Goal: Book appointment/travel/reservation

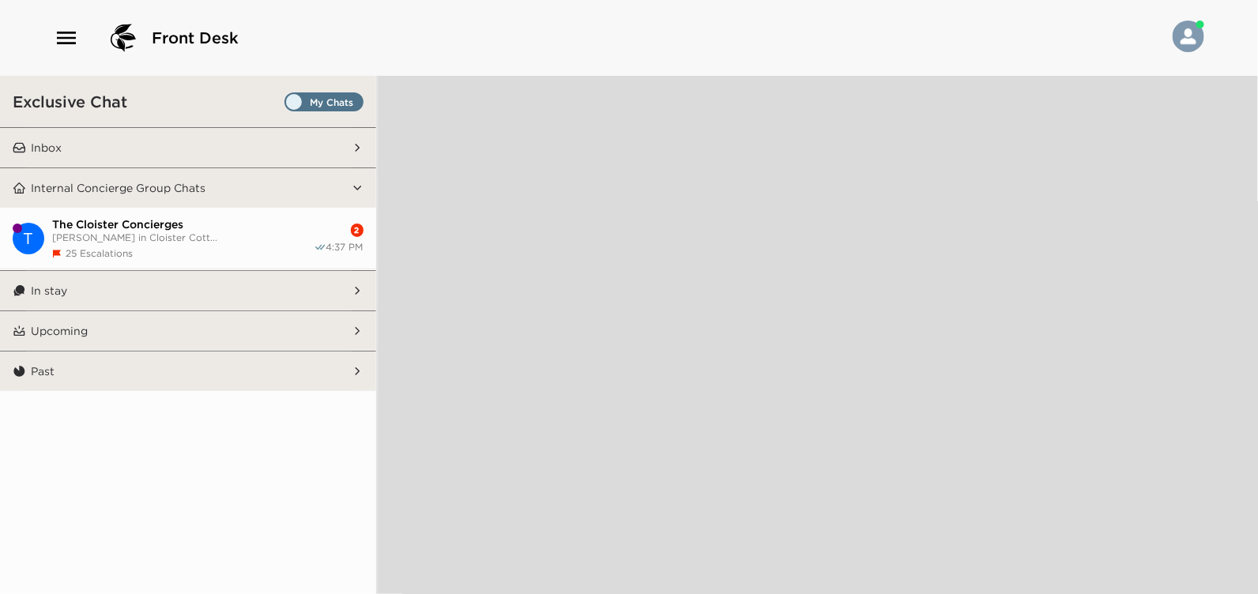
click at [68, 40] on icon "button" at bounding box center [66, 37] width 25 height 25
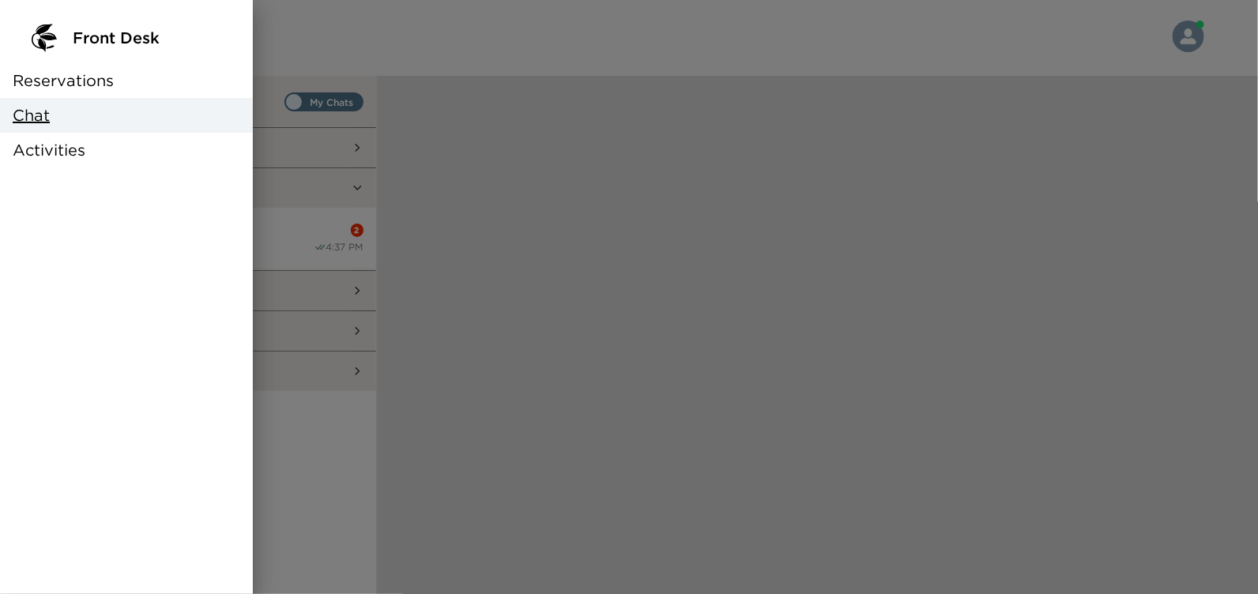
click at [66, 83] on span "Reservations" at bounding box center [63, 81] width 101 height 22
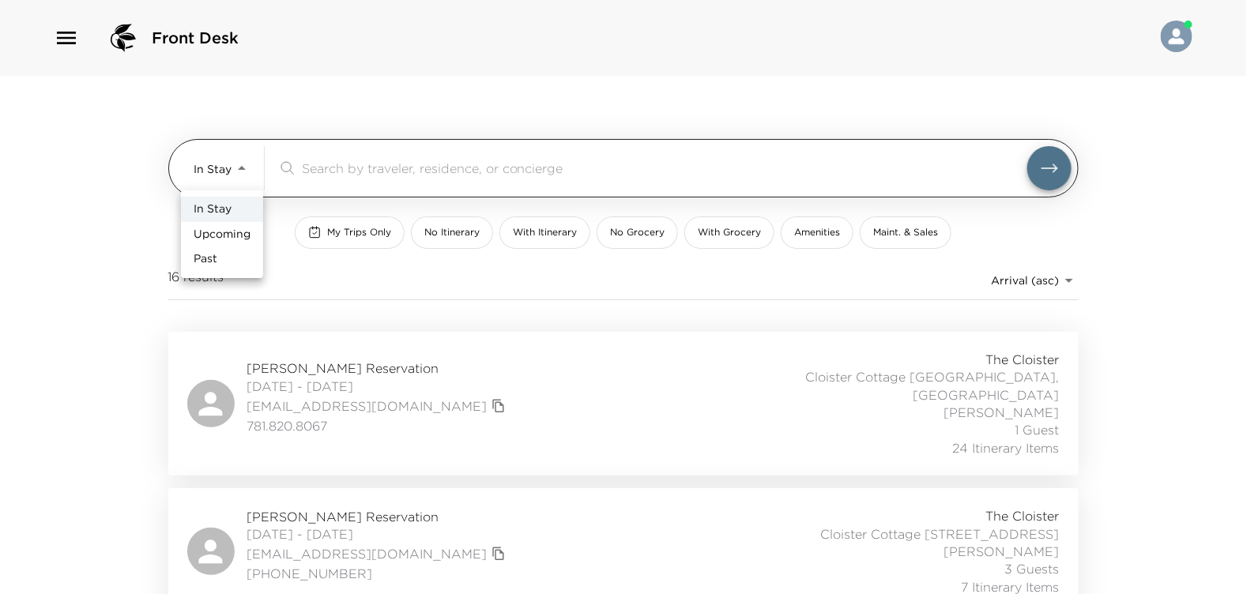
click at [240, 168] on body "Front Desk In Stay In-Stay ​ My Trips Only No Itinerary With Itinerary No Groce…" at bounding box center [629, 297] width 1258 height 594
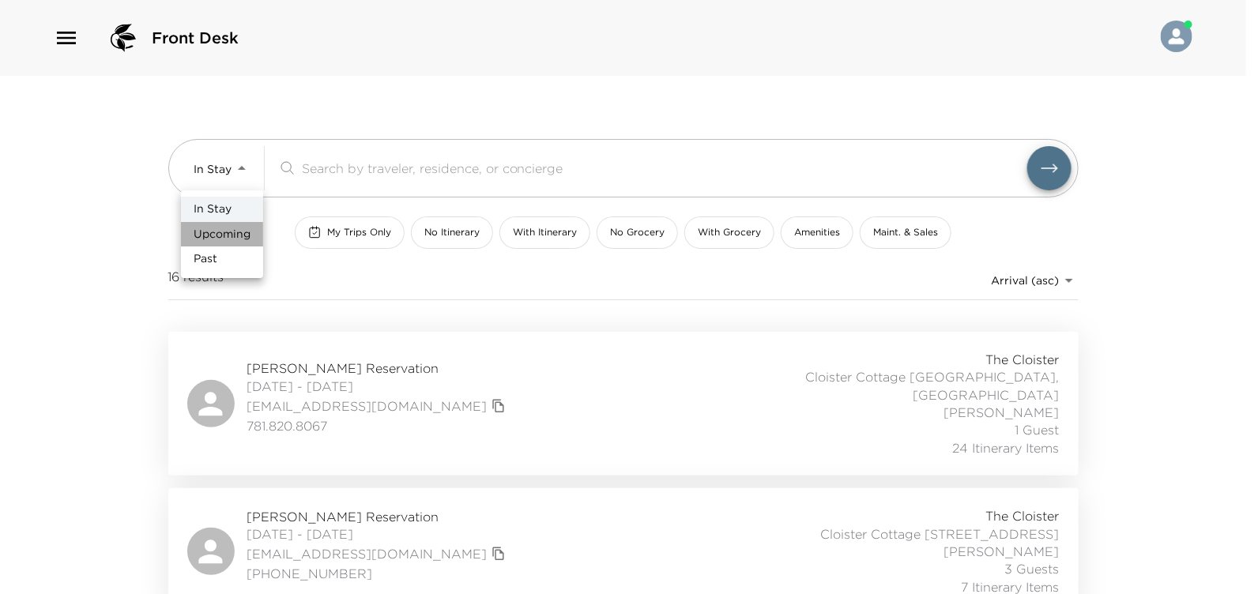
click at [227, 231] on span "Upcoming" at bounding box center [222, 235] width 57 height 16
type input "Upcoming"
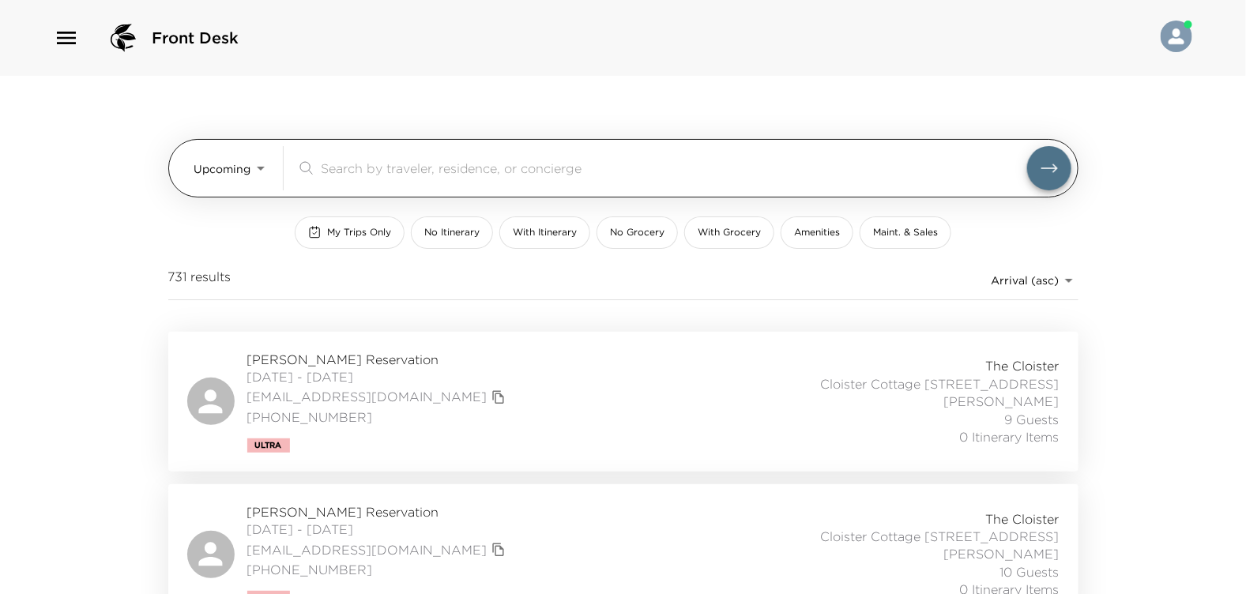
click at [325, 163] on input "search" at bounding box center [674, 168] width 706 height 18
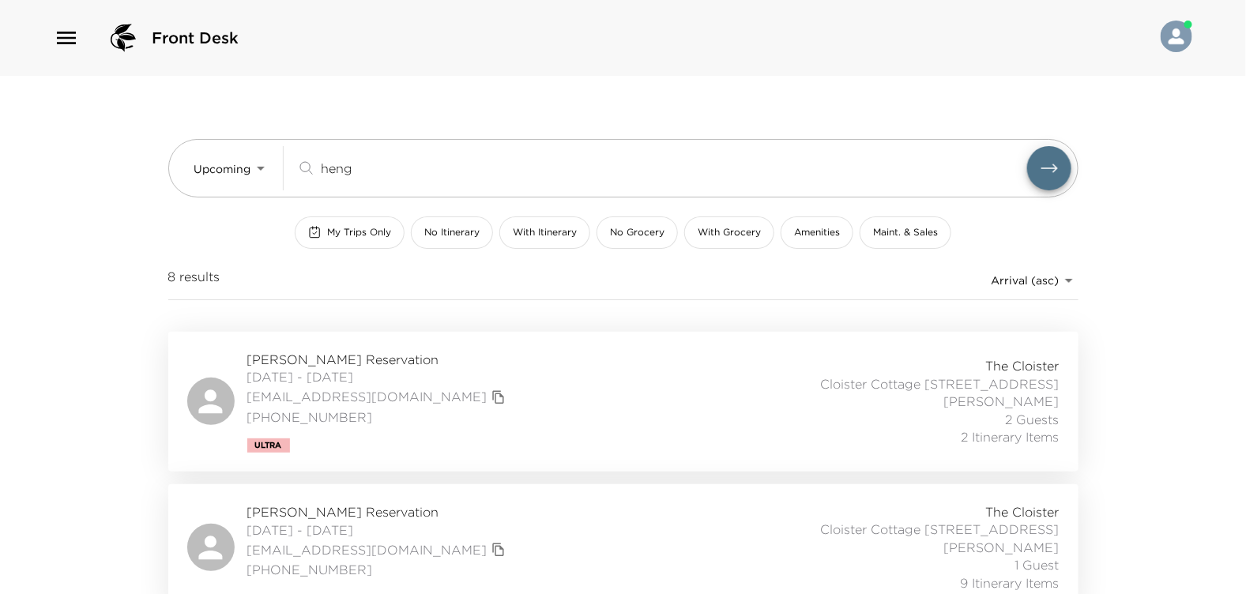
type input "heng"
click at [371, 360] on span "[PERSON_NAME] Reservation" at bounding box center [378, 359] width 262 height 17
click at [362, 374] on span "[DATE] - [DATE]" at bounding box center [378, 376] width 262 height 17
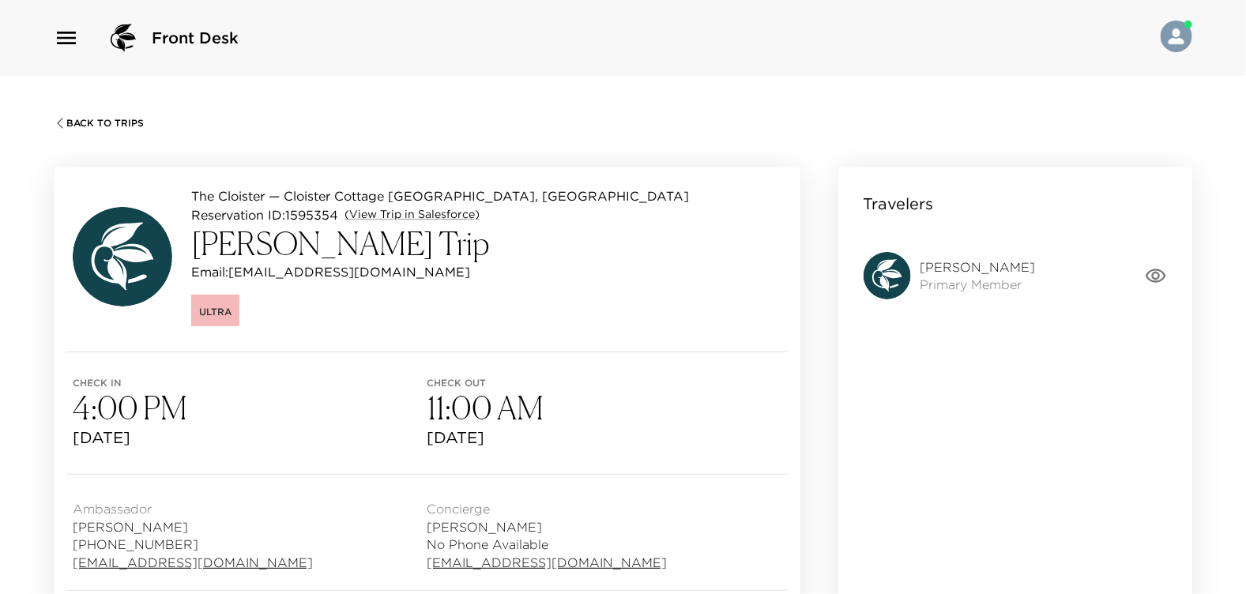
click at [342, 247] on h3 "[PERSON_NAME] Trip" at bounding box center [440, 243] width 498 height 38
click at [933, 263] on span "[PERSON_NAME]" at bounding box center [977, 266] width 115 height 17
click at [281, 250] on h3 "[PERSON_NAME] Trip" at bounding box center [440, 243] width 498 height 38
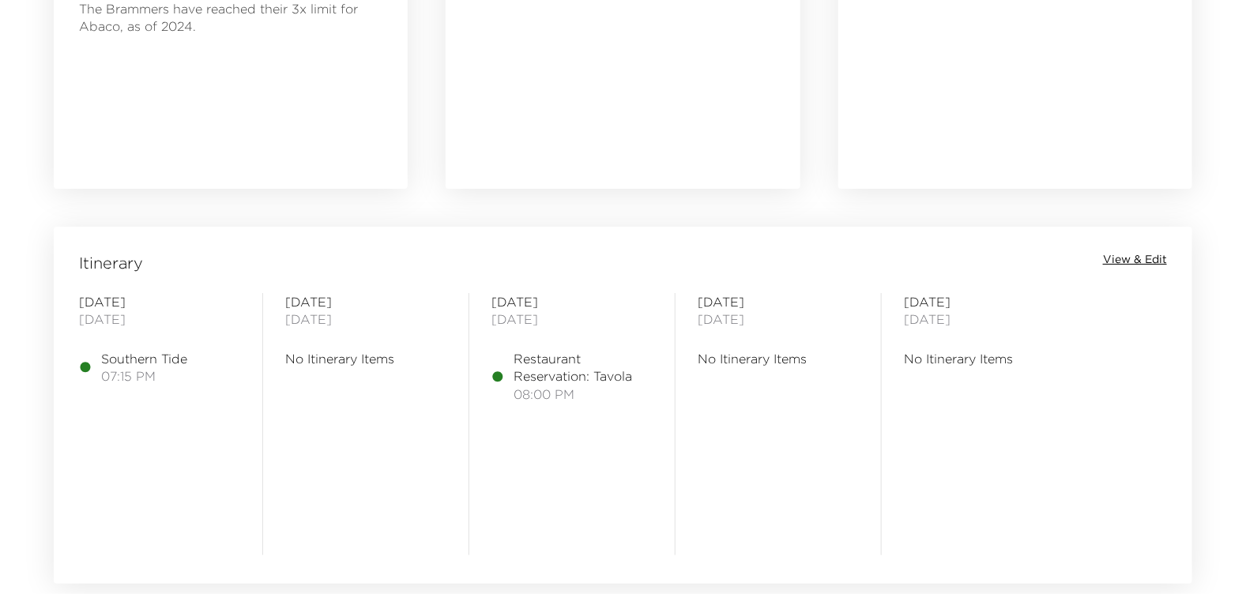
scroll to position [1185, 0]
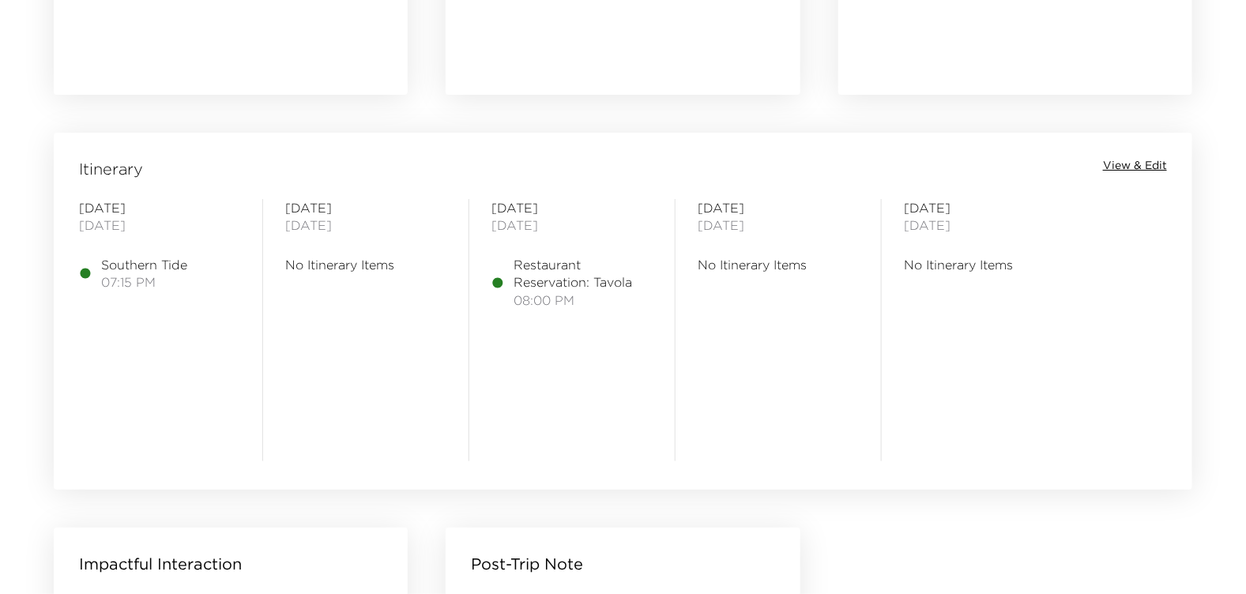
click at [1149, 163] on span "View & Edit" at bounding box center [1135, 166] width 64 height 16
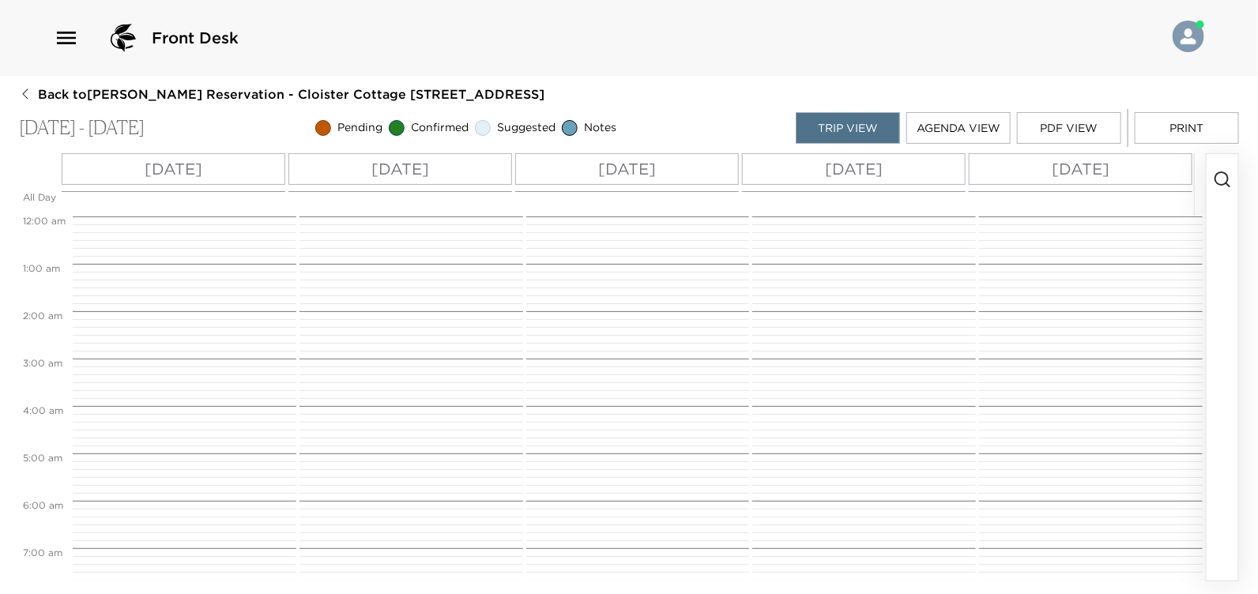
scroll to position [762, 0]
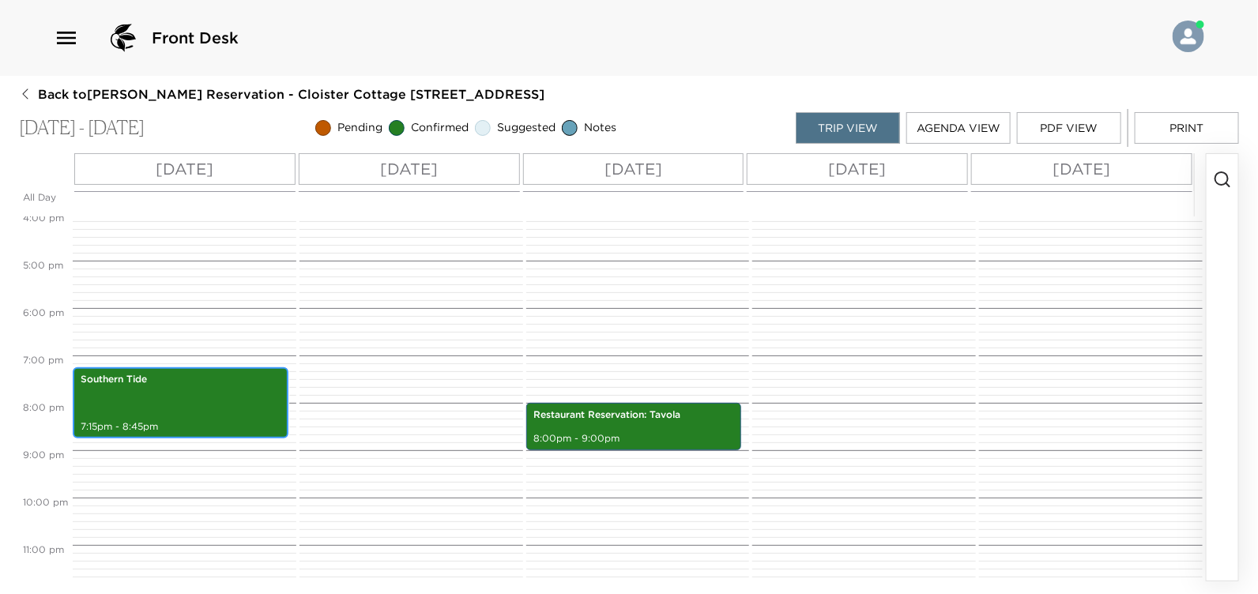
click at [171, 416] on div "Southern Tide 7:15pm - 8:45pm" at bounding box center [180, 403] width 206 height 66
click at [147, 405] on div "Southern Tide 7:15pm - 8:45pm" at bounding box center [180, 403] width 206 height 66
click at [143, 421] on p "7:15pm - 8:45pm" at bounding box center [181, 426] width 200 height 13
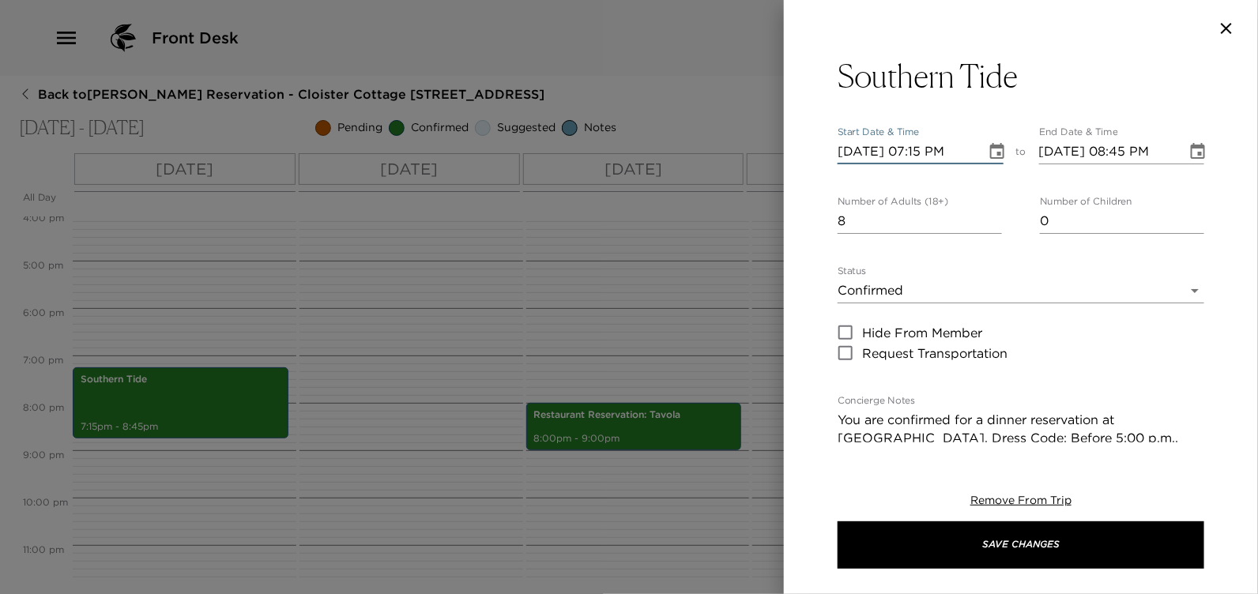
click at [949, 148] on input "10/09/2025 07:15 PM" at bounding box center [905, 151] width 137 height 25
click at [931, 149] on input "10/09/2025 07:mm PM" at bounding box center [905, 151] width 137 height 25
type input "10/09/2025 06:30 PM"
click at [837, 521] on button "Save Changes" at bounding box center [1020, 544] width 367 height 47
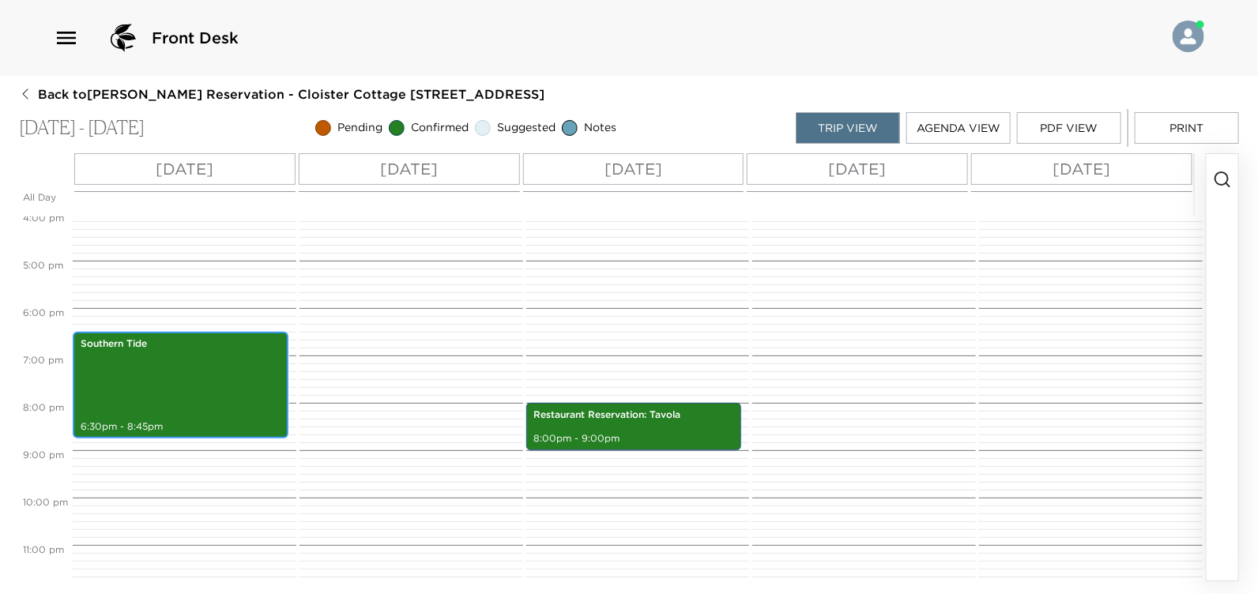
click at [139, 423] on p "6:30pm - 8:45pm" at bounding box center [181, 426] width 200 height 13
click at [115, 416] on div "Southern Tide 6:30pm - 8:45pm" at bounding box center [180, 385] width 206 height 102
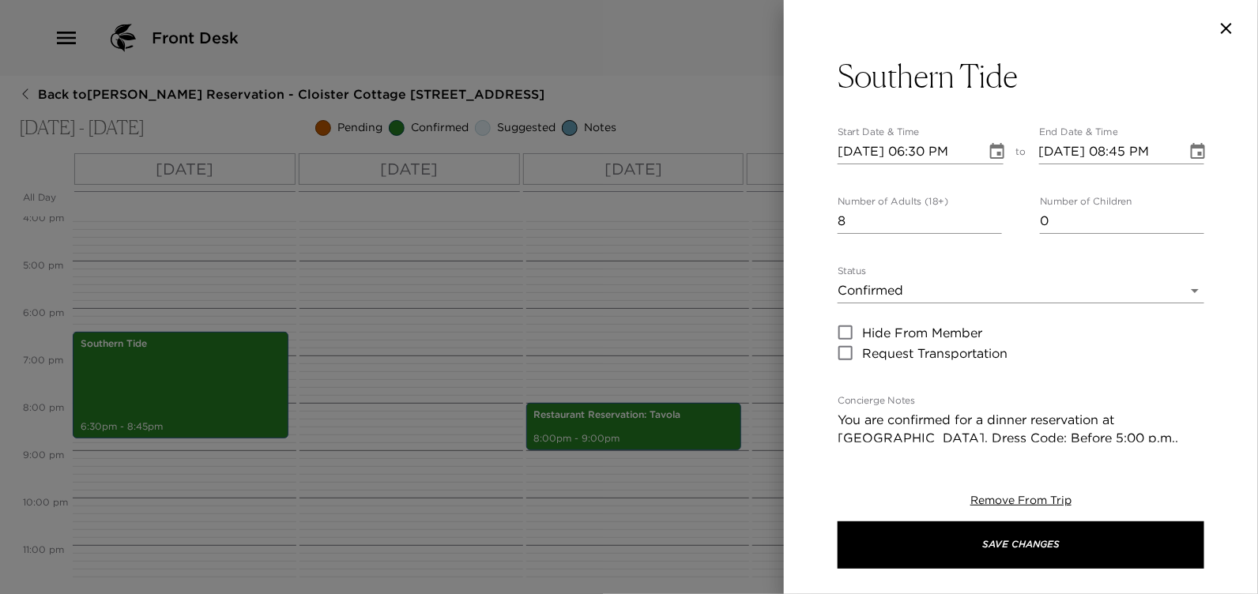
click at [1128, 152] on input "10/09/2025 08:45 PM" at bounding box center [1107, 151] width 137 height 25
type input "10/09/2025 07:45 PM"
click at [837, 521] on button "Save Changes" at bounding box center [1020, 544] width 367 height 47
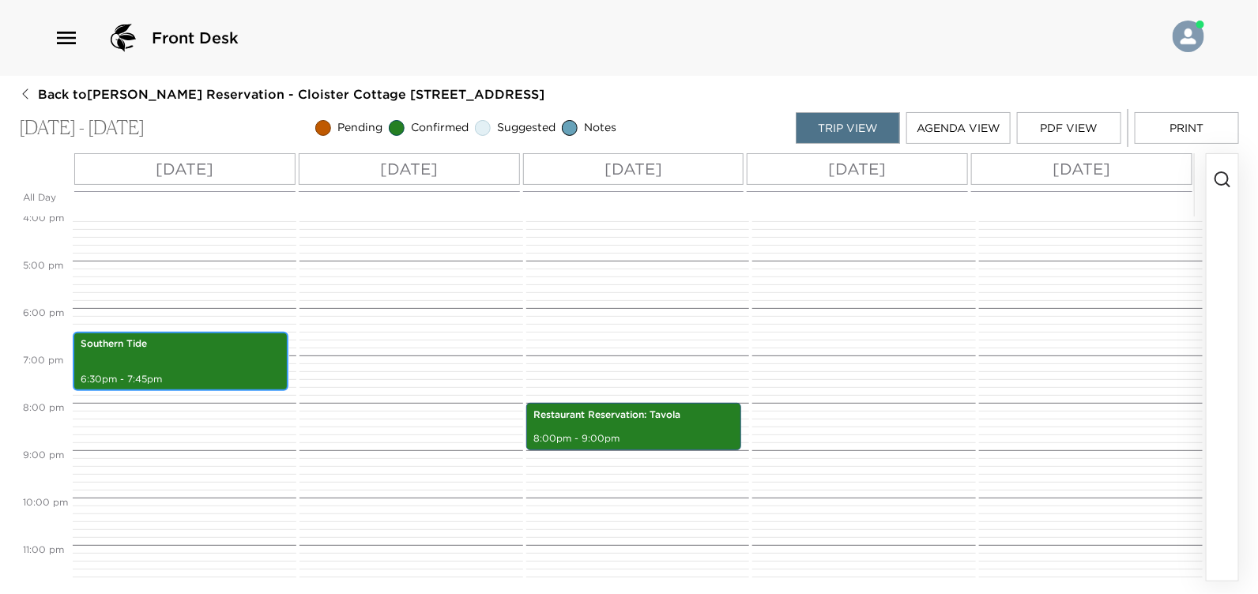
click at [162, 360] on div "Southern Tide 6:30pm - 7:45pm" at bounding box center [180, 361] width 206 height 55
click at [149, 377] on p "6:30pm - 7:45pm" at bounding box center [181, 379] width 200 height 13
click at [134, 352] on div "Southern Tide 6:30pm - 7:45pm" at bounding box center [180, 361] width 206 height 55
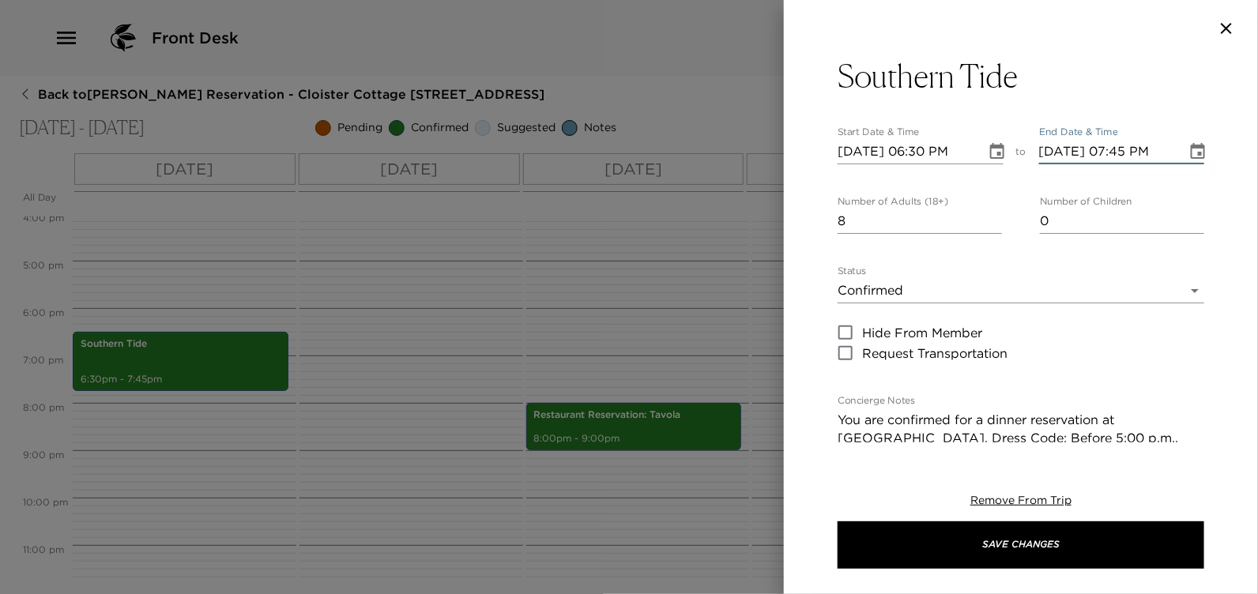
click at [1144, 149] on input "10/09/2025 07:45 PM" at bounding box center [1107, 151] width 137 height 25
type input "10/09/2025 07:30 PM"
click at [837, 521] on button "Save Changes" at bounding box center [1020, 544] width 367 height 47
